Goal: Information Seeking & Learning: Learn about a topic

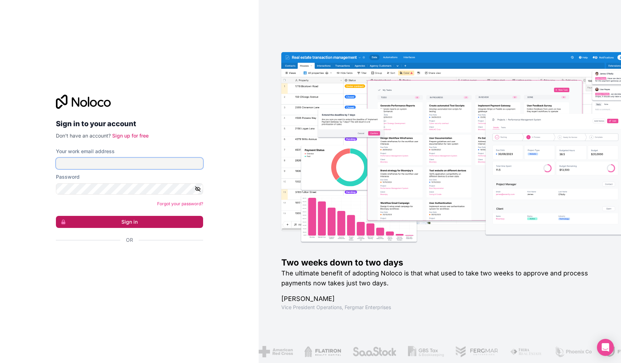
type input "andy@volymkommunikation.se"
click at [169, 216] on button "Sign in" at bounding box center [129, 222] width 147 height 12
click at [169, 221] on button "Sign in" at bounding box center [129, 222] width 147 height 12
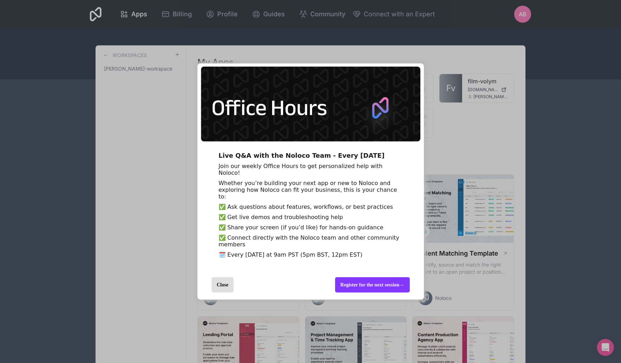
click at [216, 292] on div "Close" at bounding box center [223, 284] width 22 height 15
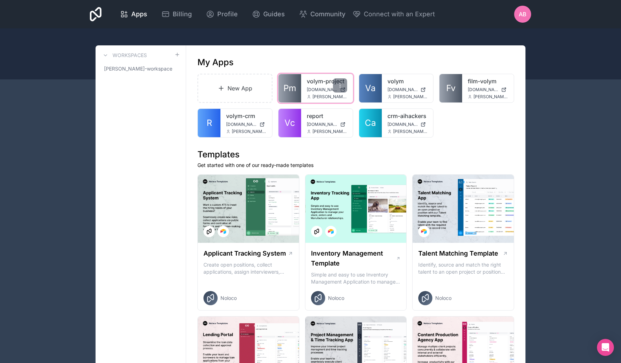
click at [318, 91] on span "volym-project.noloco.co" at bounding box center [322, 90] width 30 height 6
click at [397, 90] on span "volym.noloco.co" at bounding box center [403, 90] width 30 height 6
click at [325, 90] on span "volym-project.noloco.co" at bounding box center [322, 90] width 30 height 6
click at [395, 121] on div "crm-aihackers crm-aihackers.noloco.co andy@volymkommunikation.se" at bounding box center [408, 123] width 52 height 28
click at [401, 125] on span "[DOMAIN_NAME]" at bounding box center [403, 124] width 30 height 6
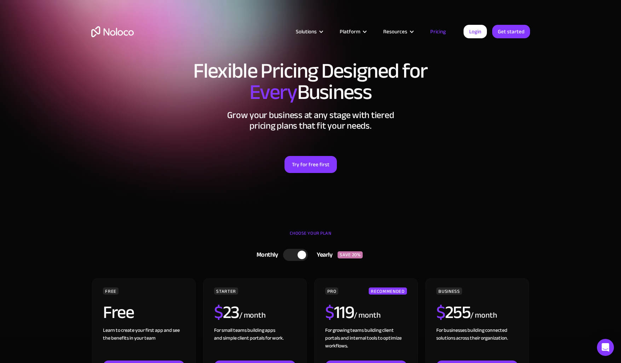
click at [441, 30] on link "Pricing" at bounding box center [438, 31] width 33 height 9
click at [439, 28] on link "Pricing" at bounding box center [438, 31] width 33 height 9
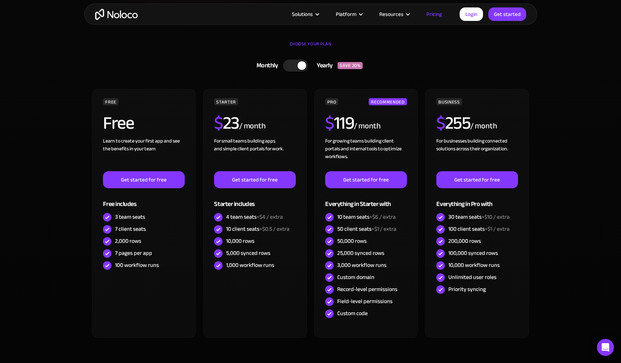
scroll to position [185, 0]
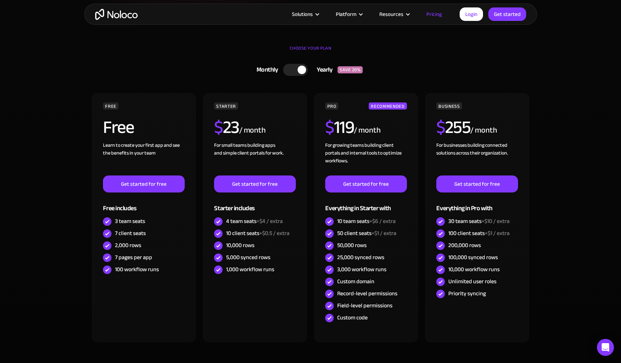
click at [293, 75] on div at bounding box center [295, 70] width 25 height 12
